Goal: Task Accomplishment & Management: Manage account settings

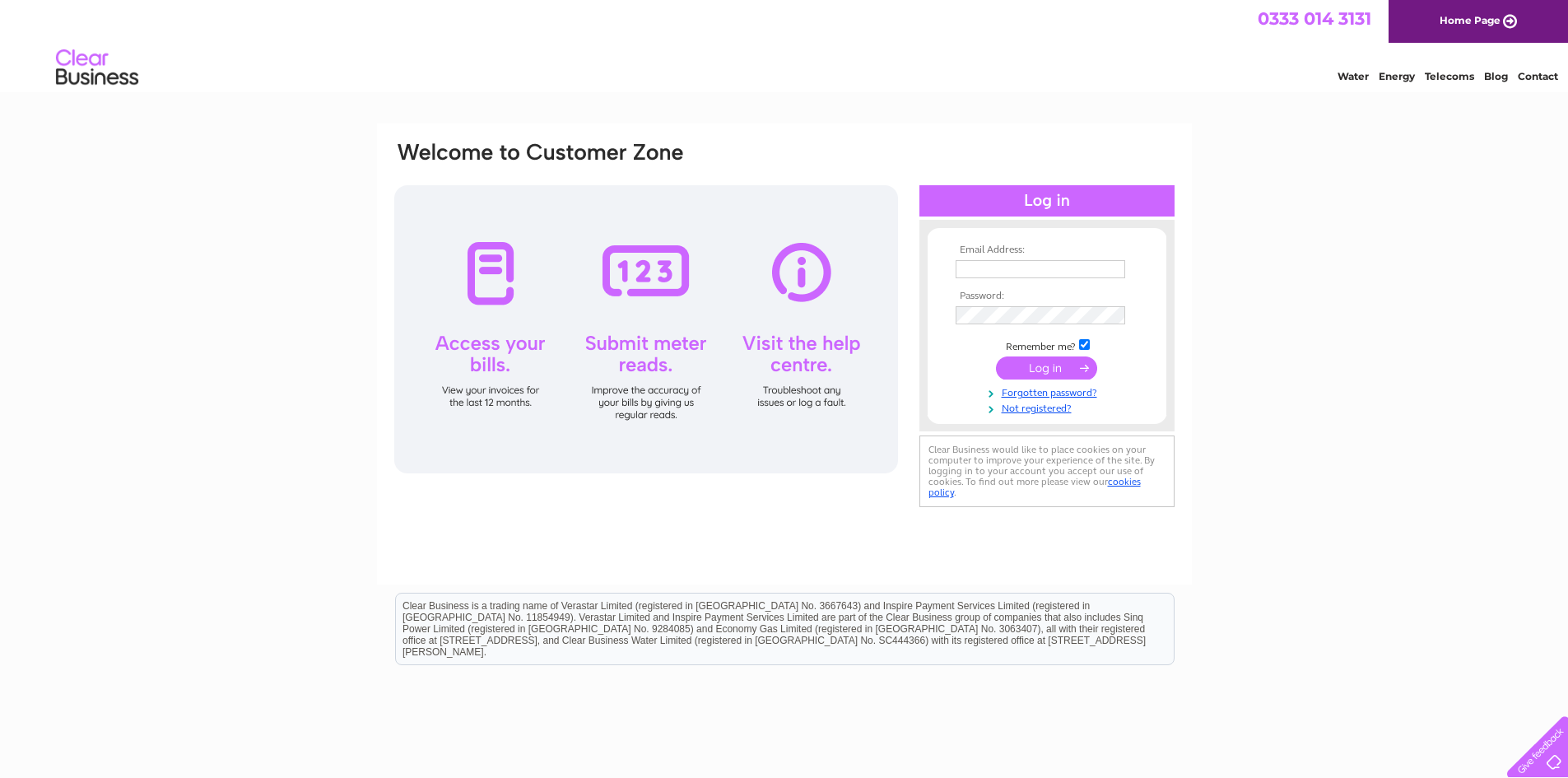
type input "michael@cooperspharmacy.co.uk"
click at [1042, 374] on input "submit" at bounding box center [1046, 368] width 101 height 23
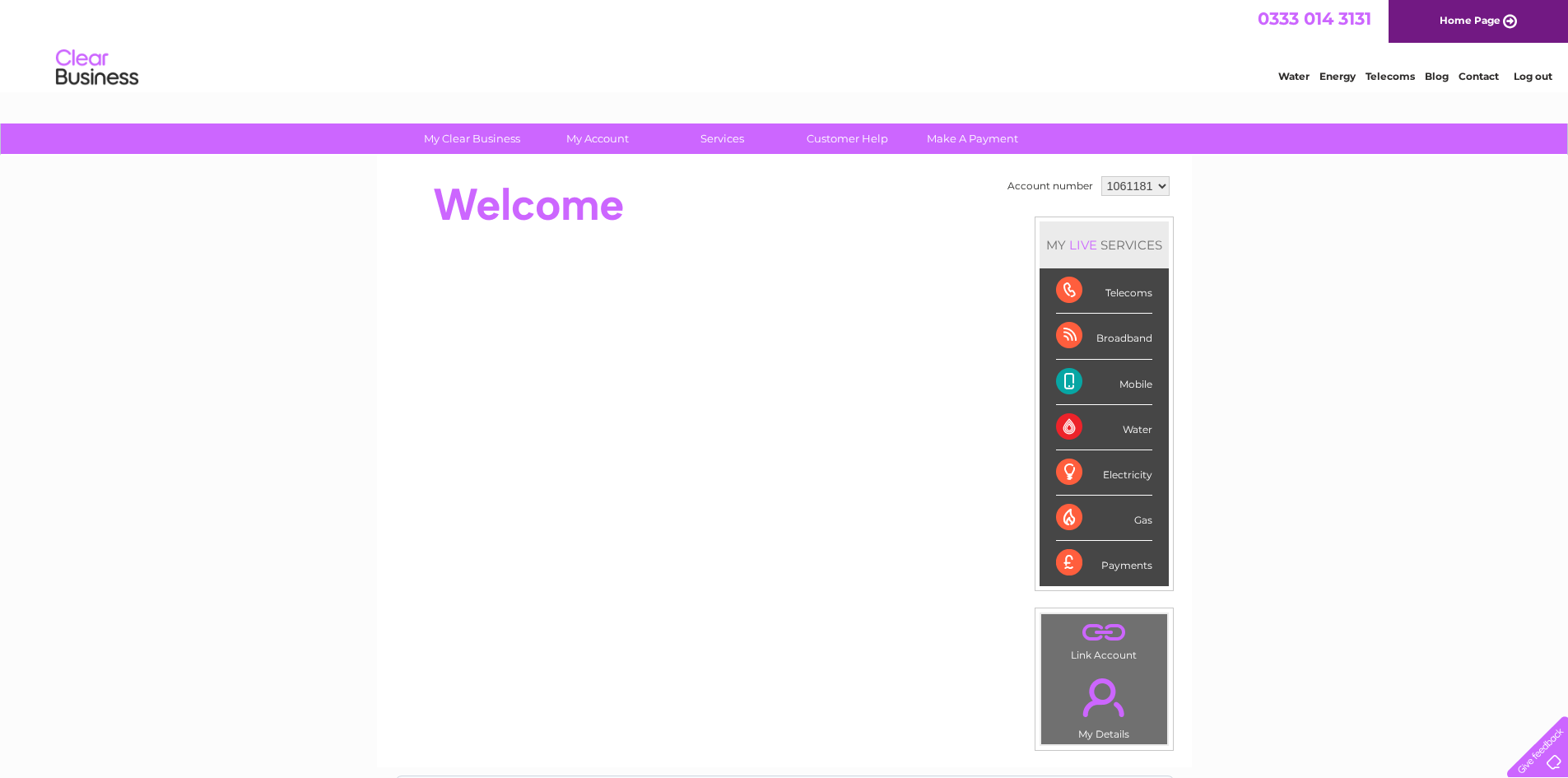
click at [1227, 523] on div "My Clear Business Login Details My Details My Preferences Link Account My Accou…" at bounding box center [784, 586] width 1568 height 926
click at [1066, 574] on div "Payments" at bounding box center [1104, 563] width 96 height 45
click at [1062, 383] on div "Mobile" at bounding box center [1104, 383] width 96 height 46
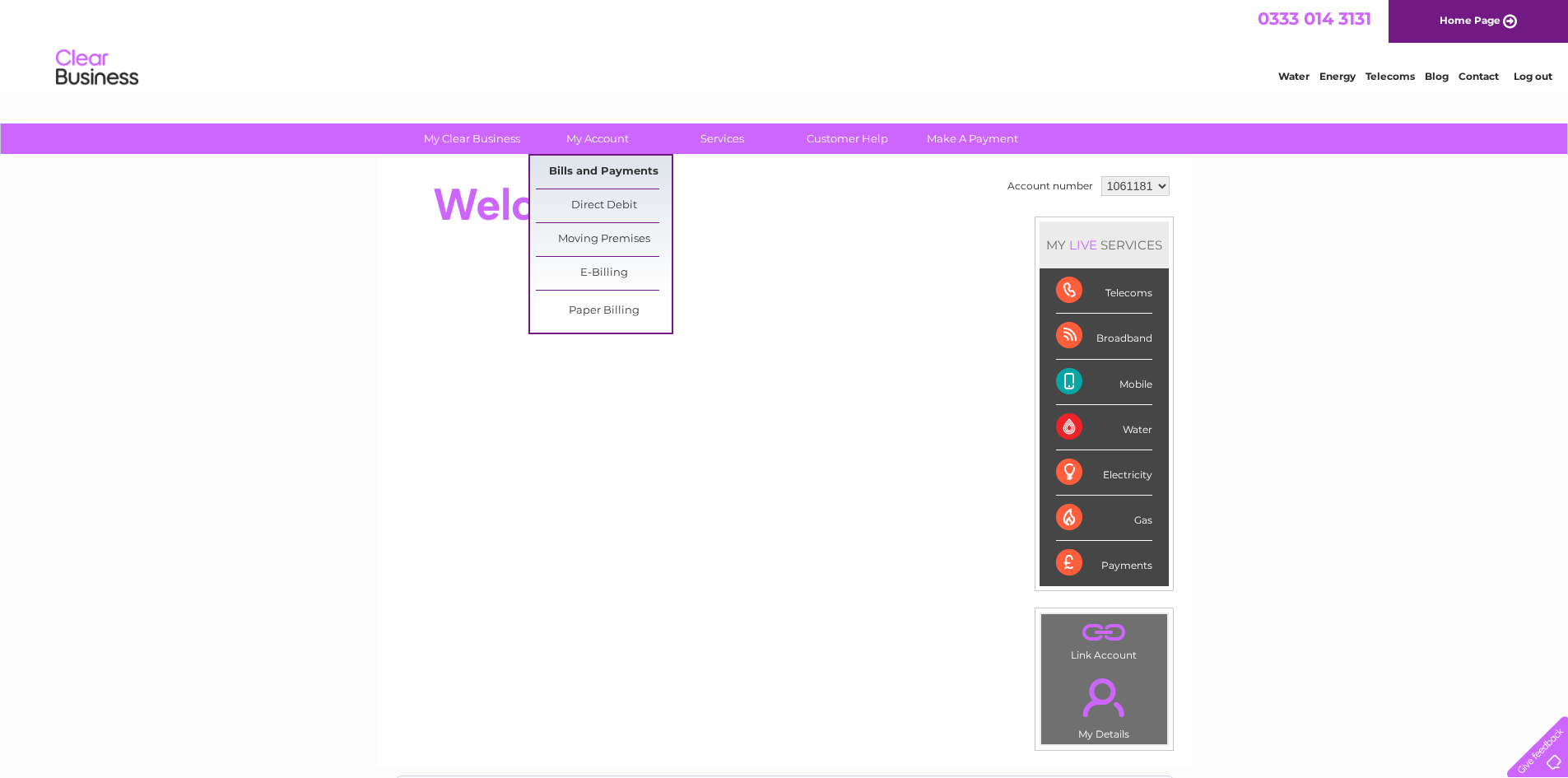
click at [586, 168] on link "Bills and Payments" at bounding box center [604, 172] width 136 height 33
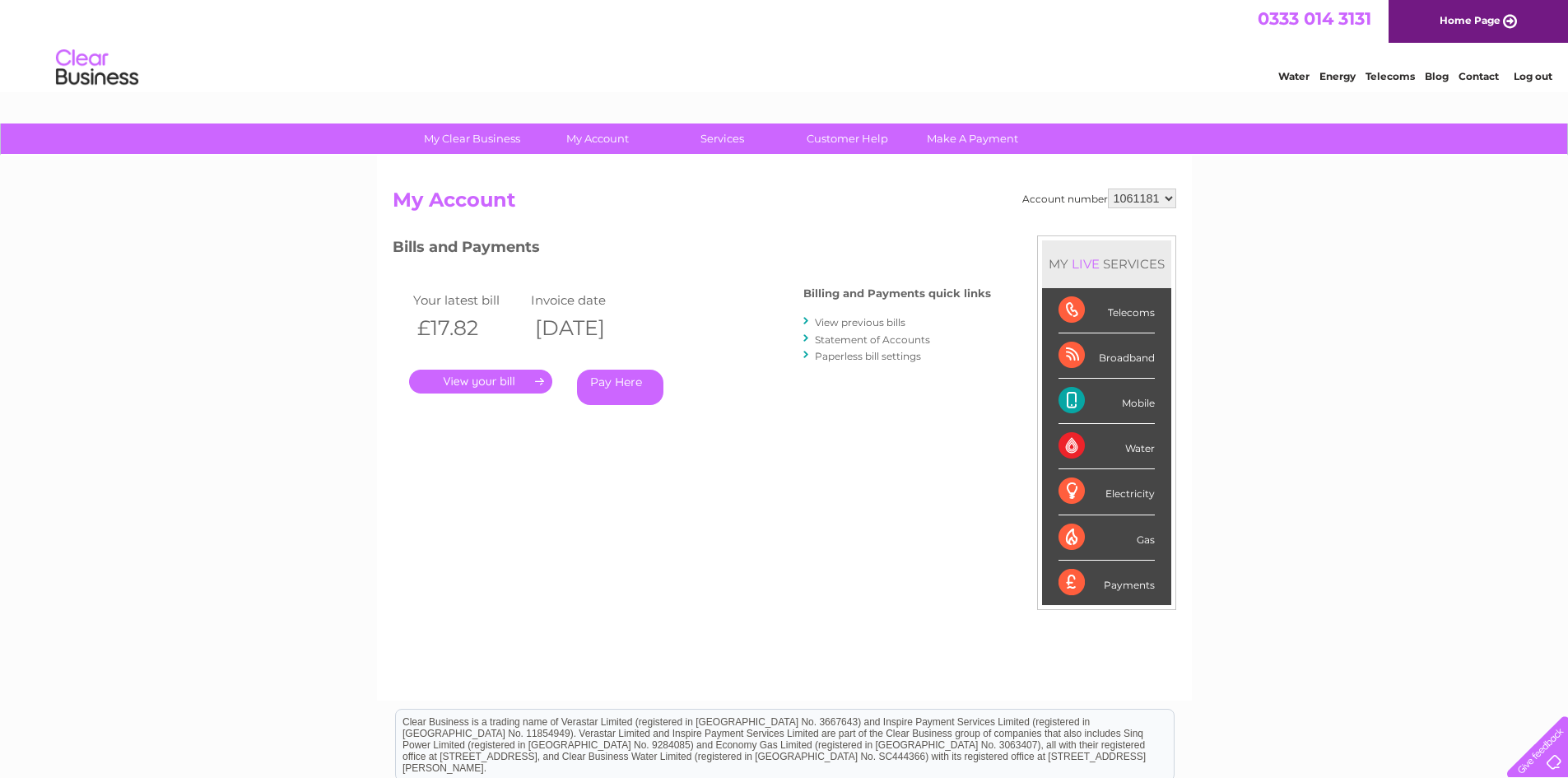
click at [457, 383] on link "." at bounding box center [480, 382] width 143 height 24
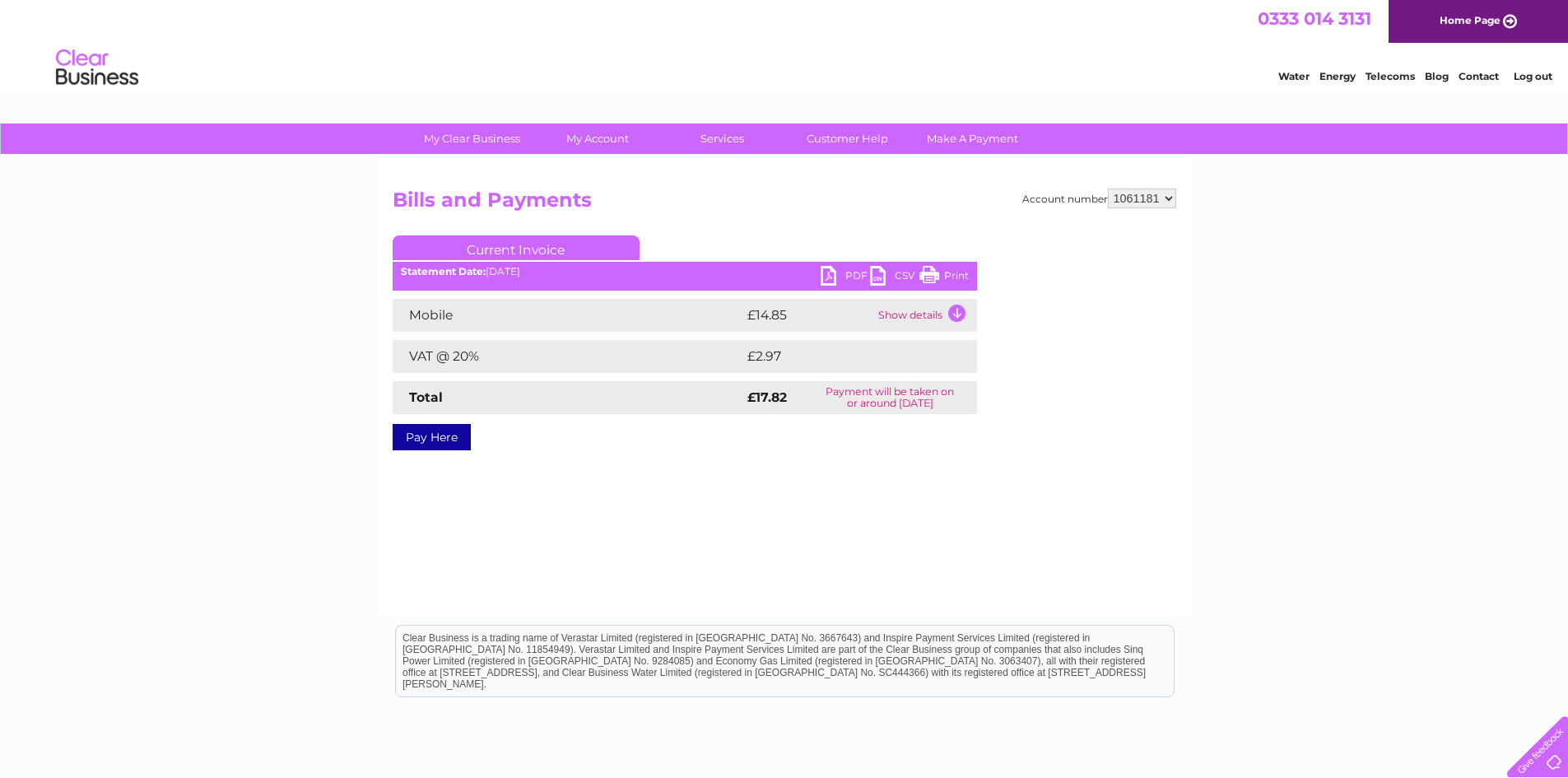
click at [850, 279] on link "PDF" at bounding box center [845, 278] width 49 height 24
